Goal: Transaction & Acquisition: Purchase product/service

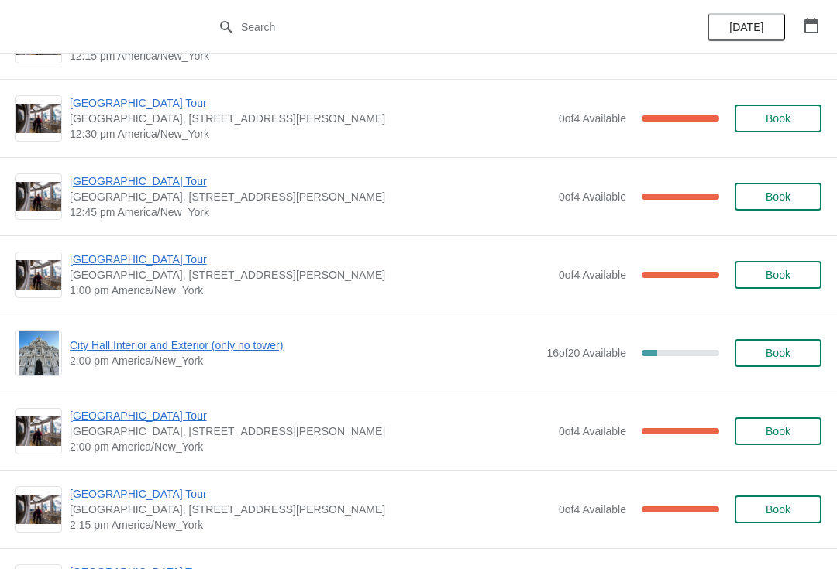
scroll to position [934, 0]
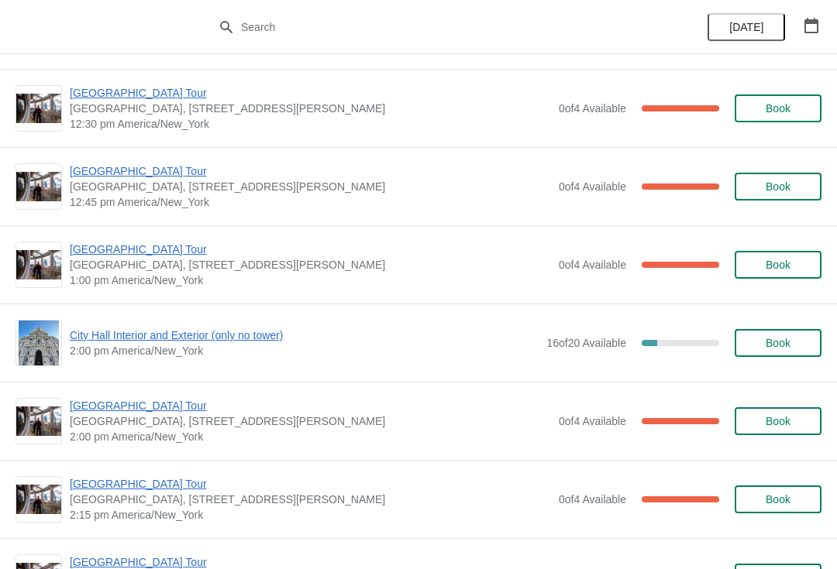
click at [139, 342] on span "City Hall Interior and Exterior (only no tower)" at bounding box center [304, 335] width 469 height 15
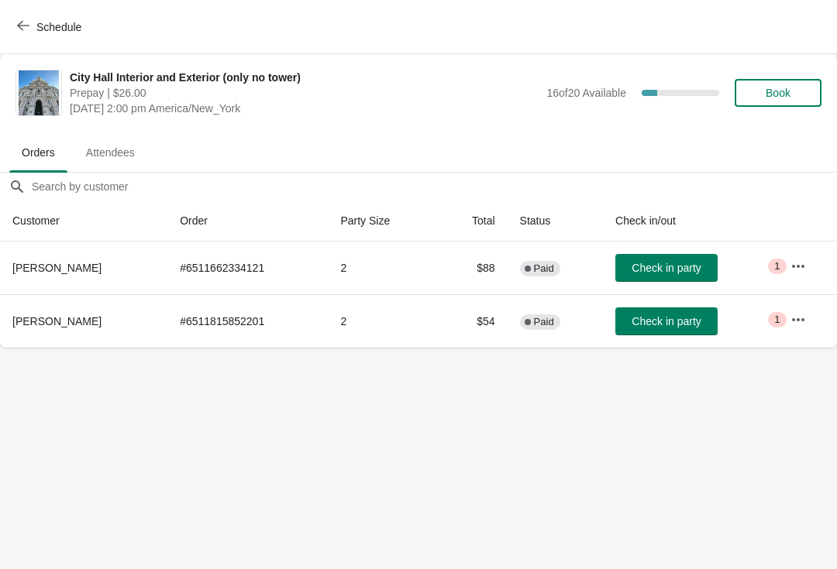
click at [766, 101] on button "Book" at bounding box center [777, 93] width 87 height 28
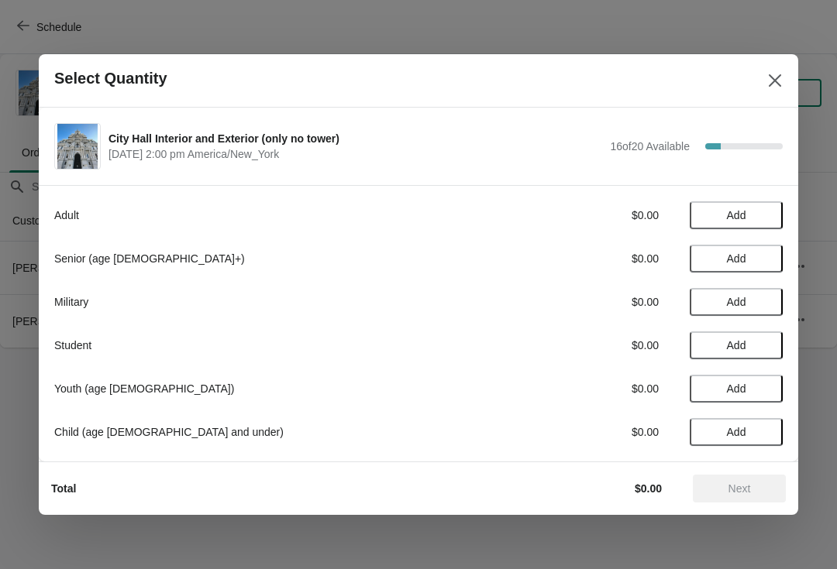
click at [112, 294] on div "Military" at bounding box center [269, 301] width 430 height 15
click at [724, 212] on span "Add" at bounding box center [735, 215] width 65 height 12
click at [769, 209] on icon at bounding box center [763, 216] width 16 height 16
click at [734, 496] on button "Next" at bounding box center [739, 489] width 93 height 28
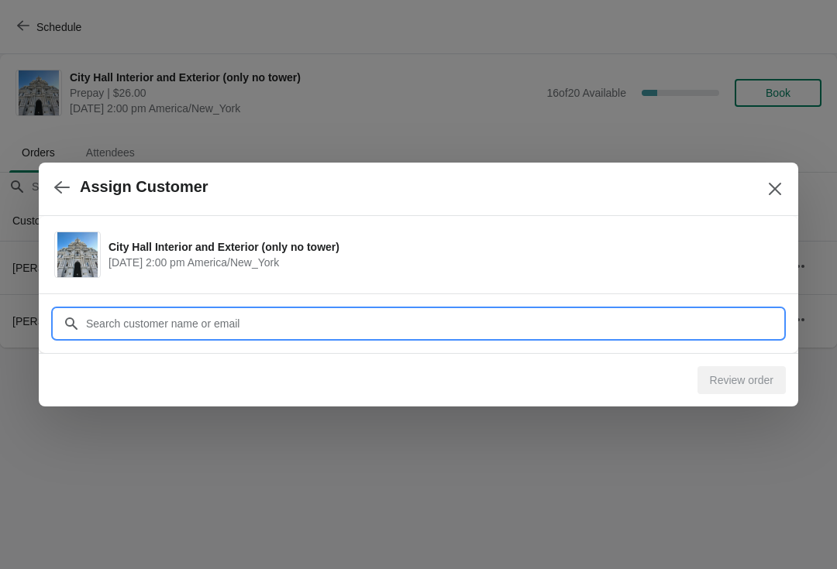
click at [198, 333] on input "Customer" at bounding box center [433, 324] width 697 height 28
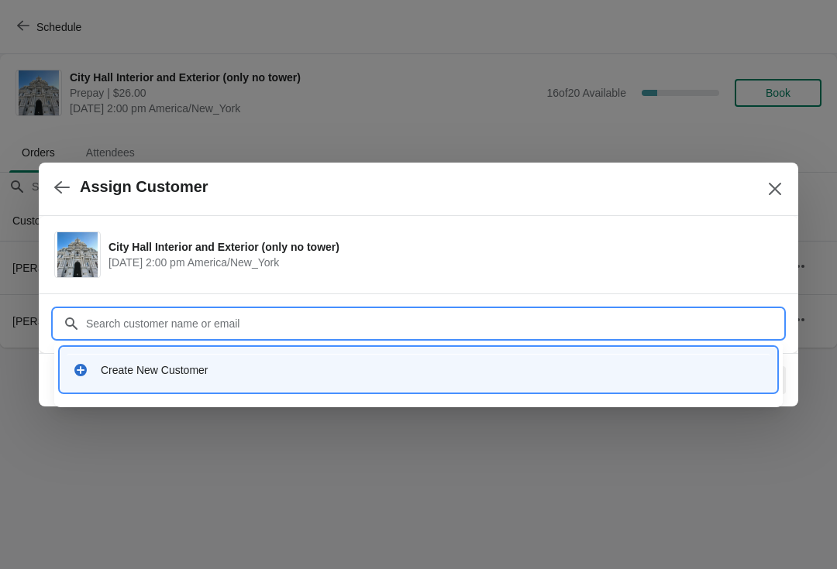
click at [82, 378] on div "Create New Customer" at bounding box center [418, 370] width 703 height 32
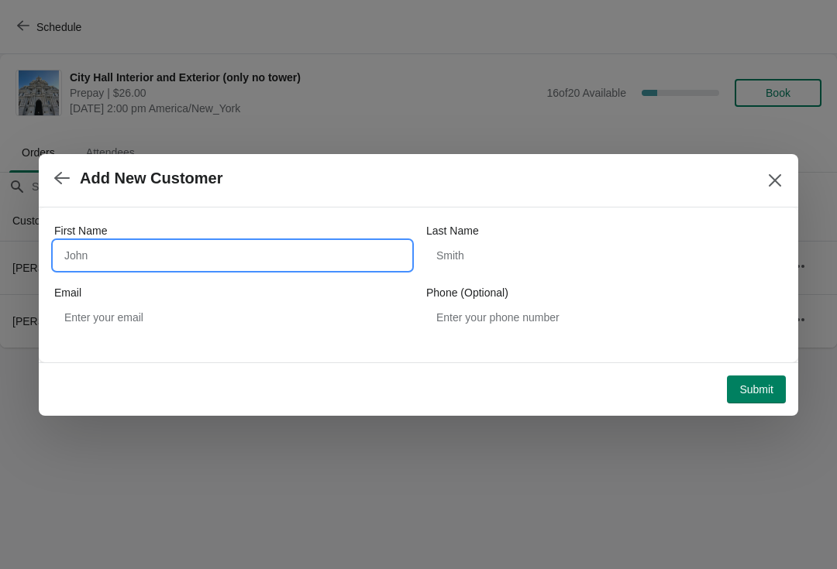
click at [95, 252] on input "First Name" at bounding box center [232, 256] width 356 height 28
type input "[PERSON_NAME]"
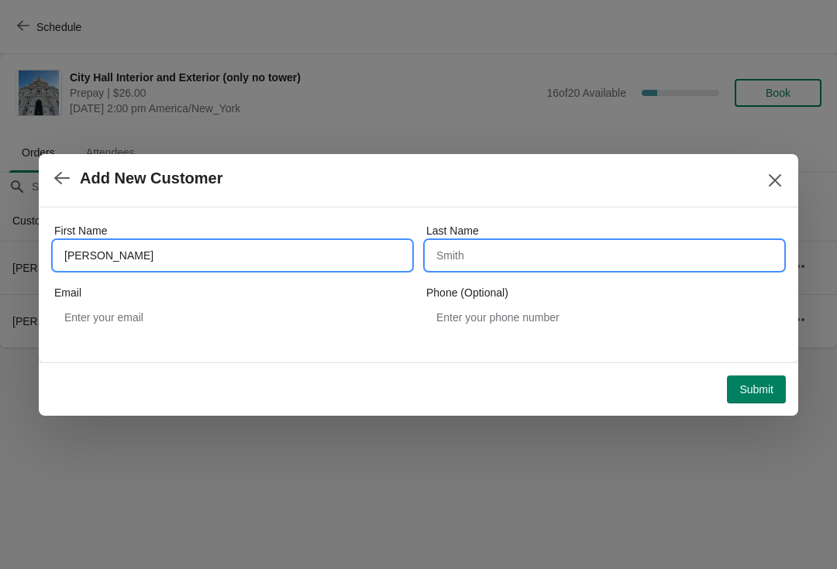
click at [520, 259] on input "Last Name" at bounding box center [604, 256] width 356 height 28
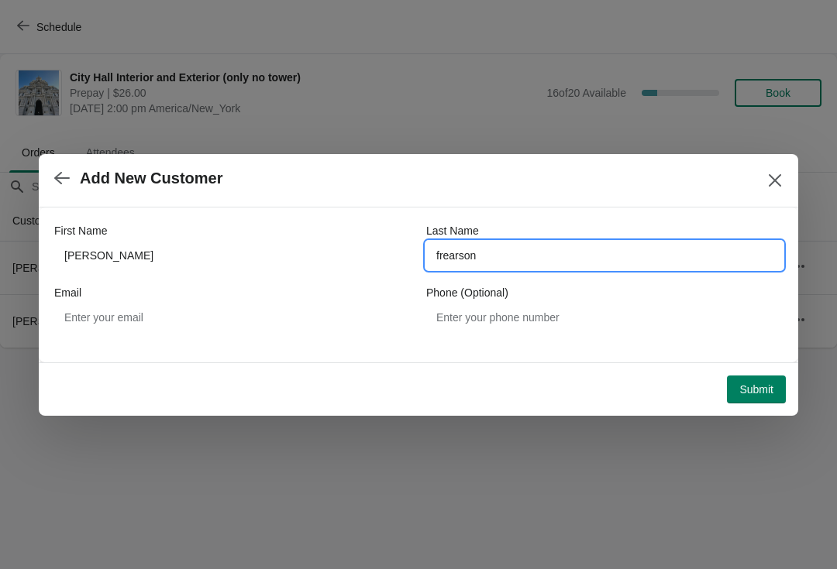
type input "frearson"
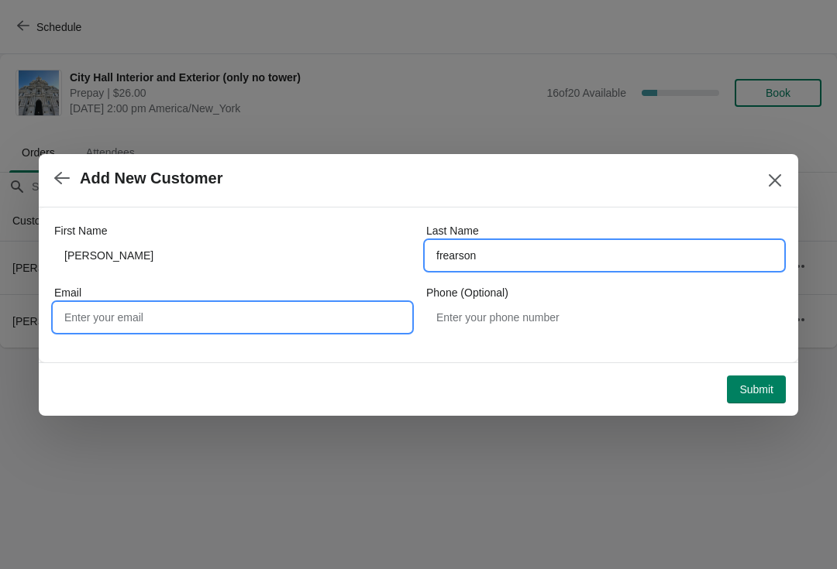
click at [98, 315] on input "Email" at bounding box center [232, 318] width 356 height 28
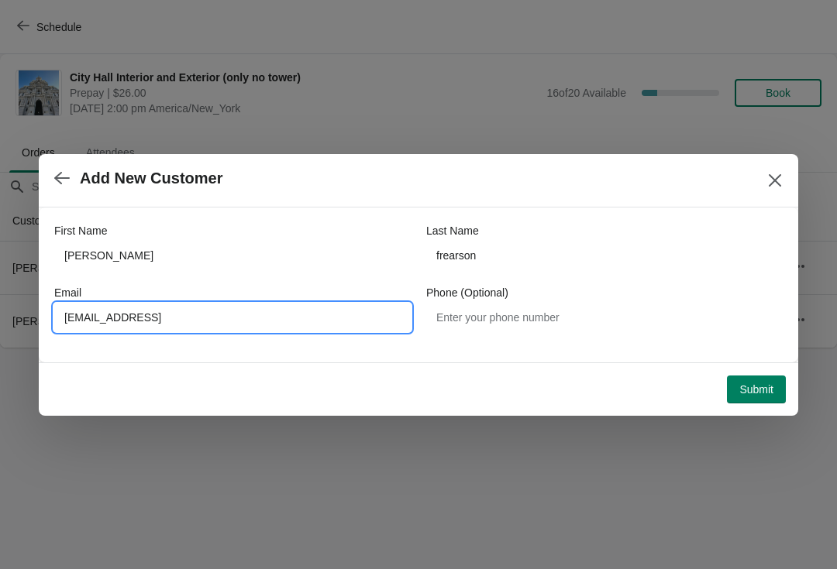
click at [136, 321] on input "[EMAIL_ADDRESS]" at bounding box center [232, 318] width 356 height 28
click at [304, 311] on input "[EMAIL_ADDRESS]" at bounding box center [232, 318] width 356 height 28
type input "[EMAIL_ADDRESS][DOMAIN_NAME]"
click at [759, 387] on span "Submit" at bounding box center [756, 389] width 34 height 12
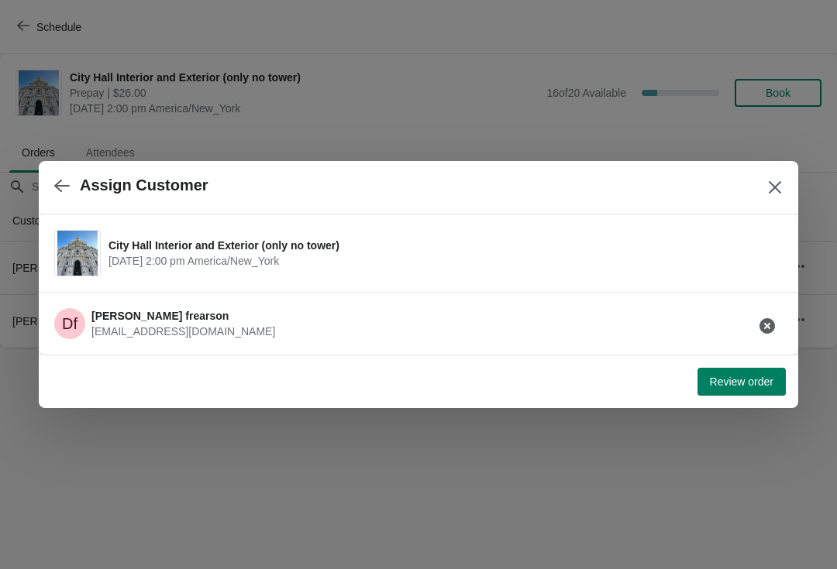
click at [748, 380] on span "Review order" at bounding box center [742, 382] width 64 height 12
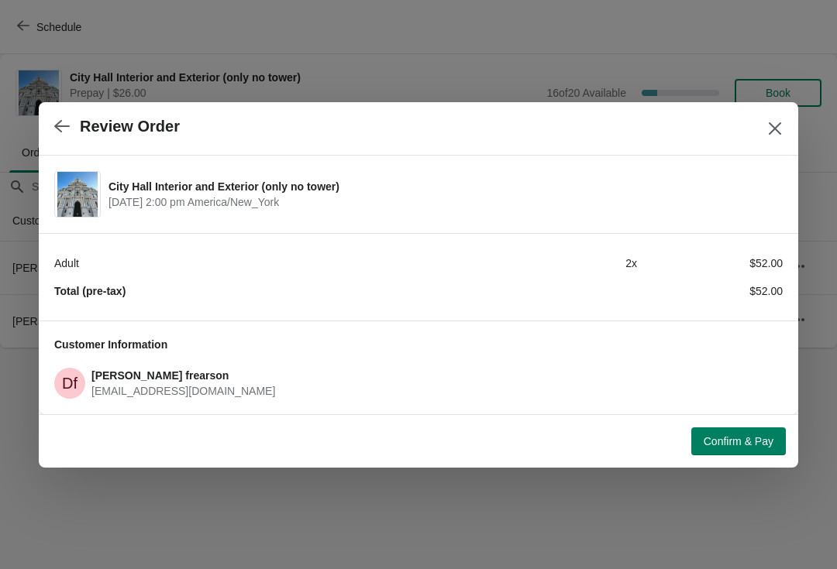
click at [737, 447] on span "Confirm & Pay" at bounding box center [738, 441] width 70 height 12
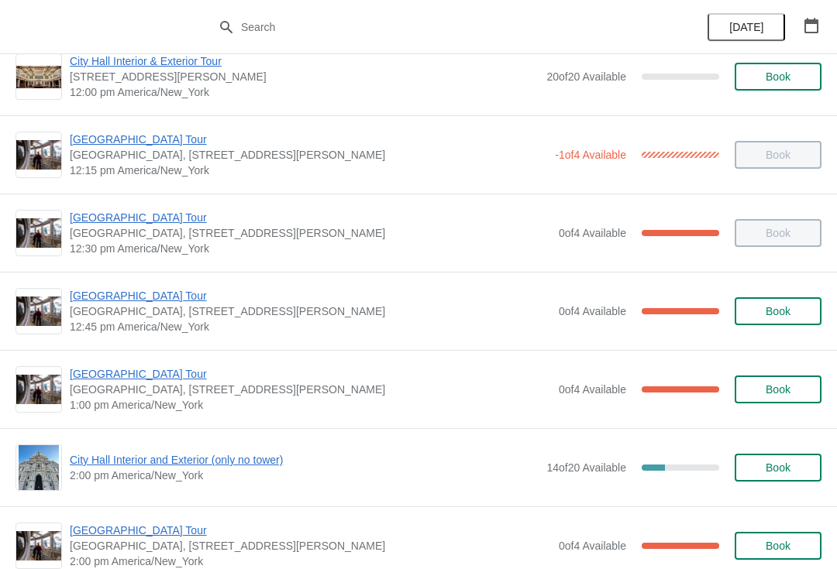
scroll to position [810, 0]
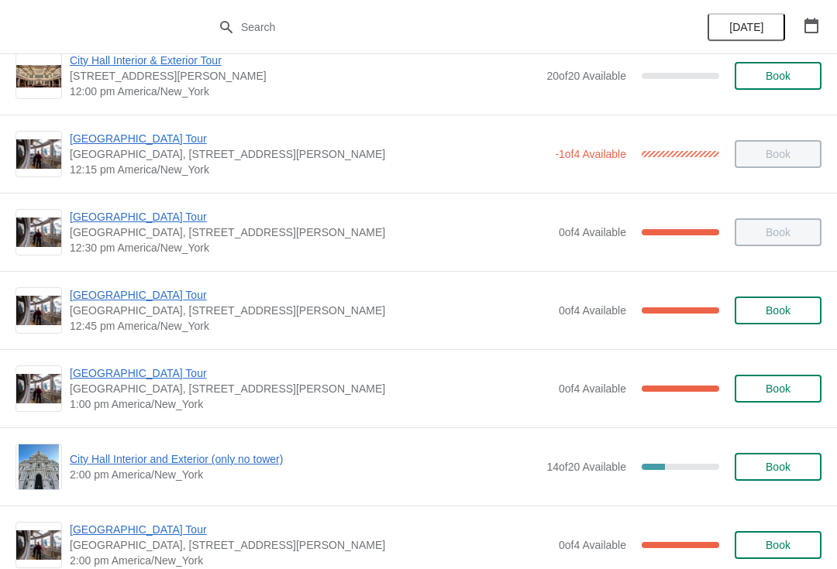
click at [81, 292] on span "[GEOGRAPHIC_DATA] Tour" at bounding box center [310, 294] width 481 height 15
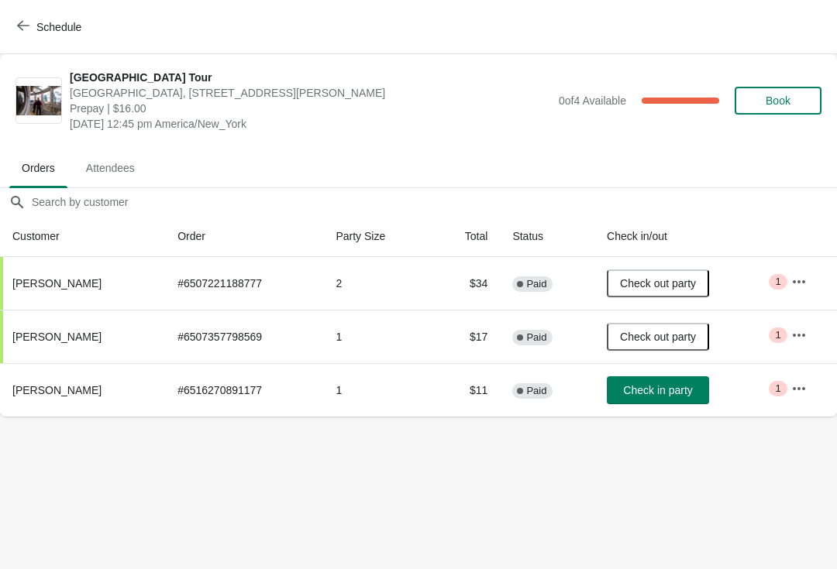
click at [664, 391] on span "Check in party" at bounding box center [657, 390] width 69 height 12
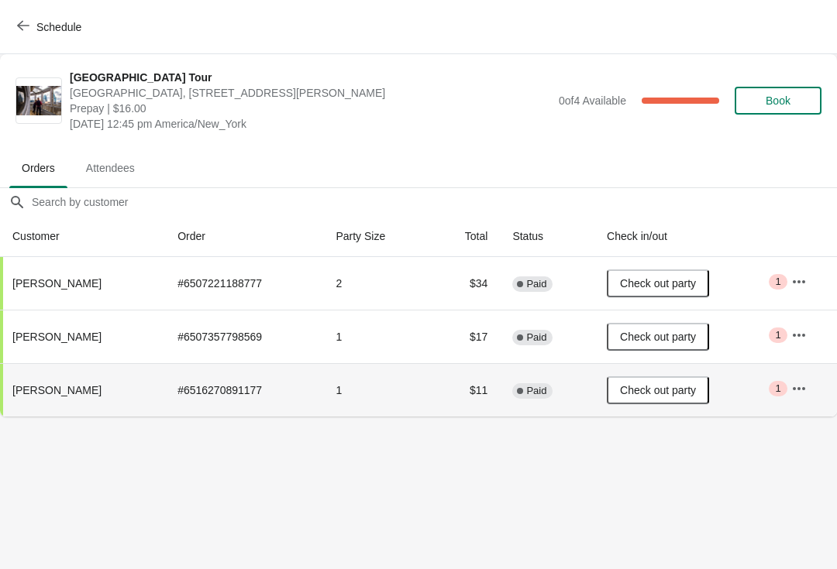
click at [29, 22] on span "Schedule" at bounding box center [50, 26] width 61 height 15
